Goal: Find specific page/section: Locate item on page

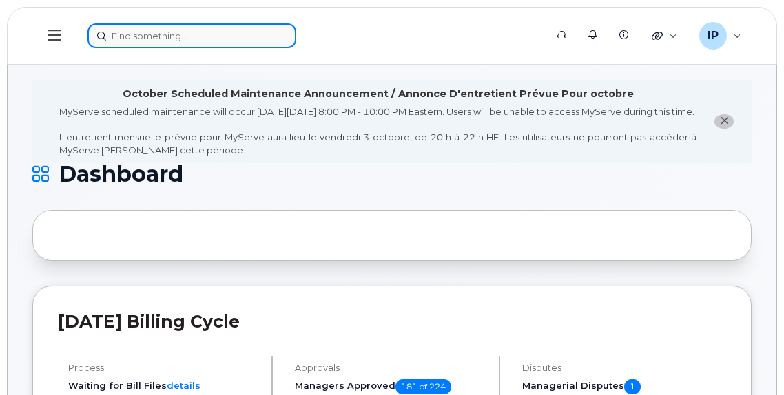
click at [169, 29] on input at bounding box center [191, 35] width 209 height 25
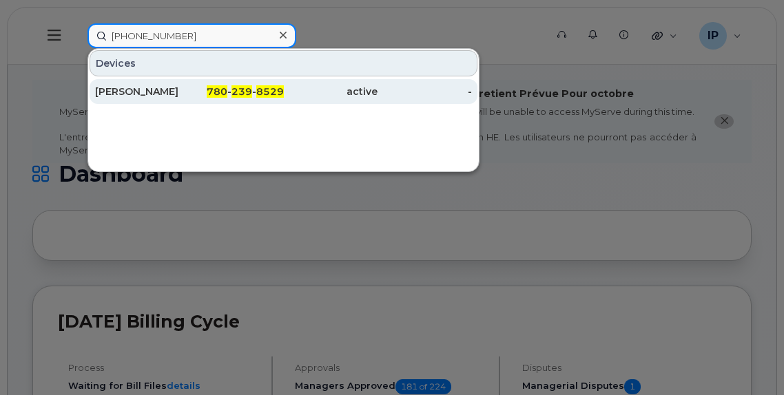
type input "[PHONE_NUMBER]"
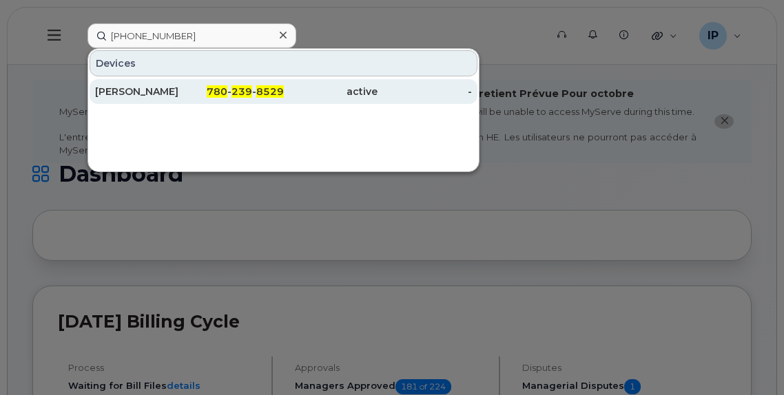
click at [247, 93] on span "239" at bounding box center [241, 91] width 21 height 12
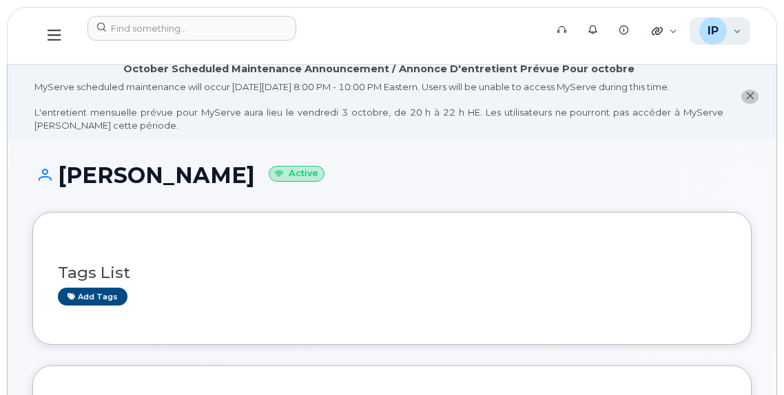
click at [736, 34] on div "IP Ian Pitt Wireless Admin" at bounding box center [720, 31] width 61 height 28
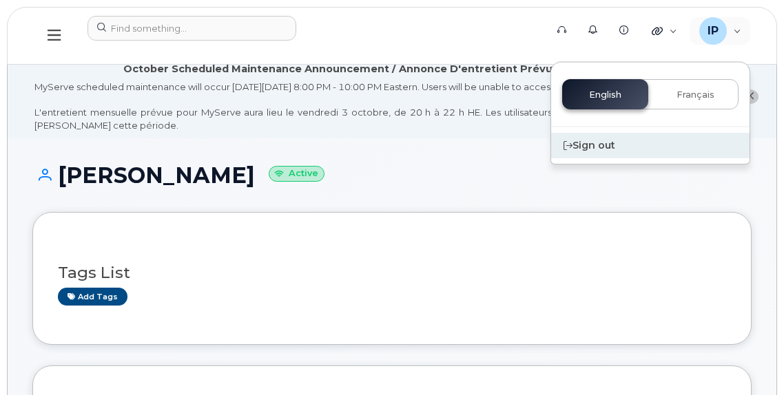
click at [609, 145] on div "Sign out" at bounding box center [650, 145] width 198 height 25
